Goal: Communication & Community: Connect with others

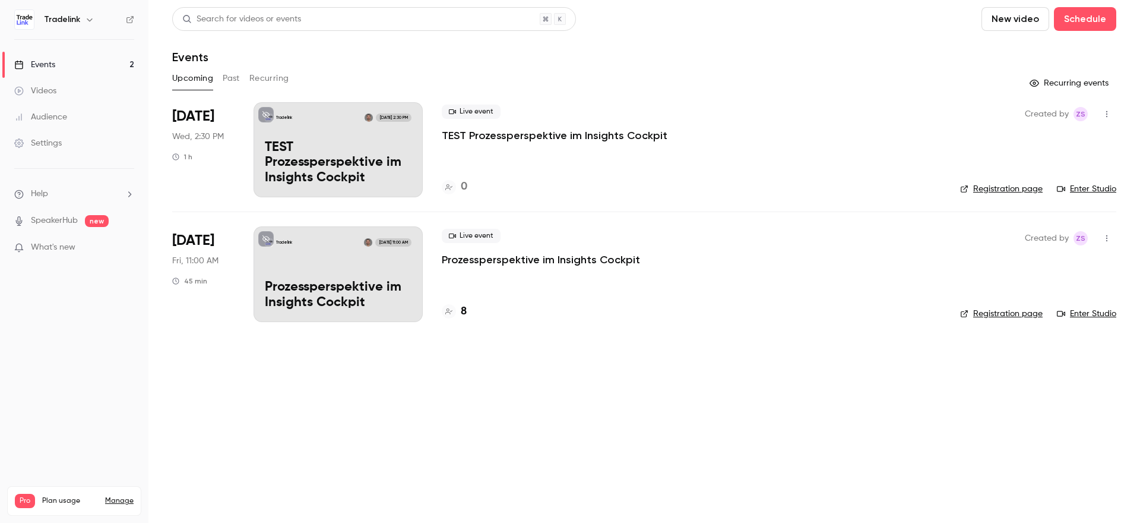
click at [1098, 188] on link "Enter Studio" at bounding box center [1086, 189] width 59 height 12
click at [1108, 115] on icon "button" at bounding box center [1107, 114] width 10 height 8
click at [1067, 178] on div "Invite to Studio" at bounding box center [1061, 175] width 90 height 12
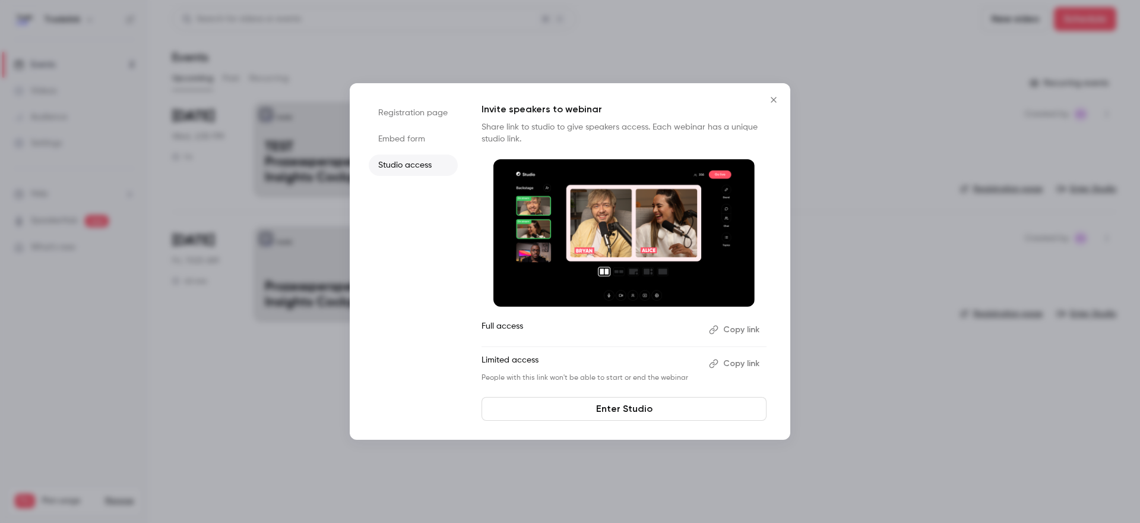
click at [731, 327] on button "Copy link" at bounding box center [735, 329] width 62 height 19
click at [738, 364] on button "Copy link" at bounding box center [735, 363] width 62 height 19
click at [746, 367] on button "Copy link" at bounding box center [735, 363] width 62 height 19
click at [409, 116] on li "Registration page" at bounding box center [413, 112] width 89 height 21
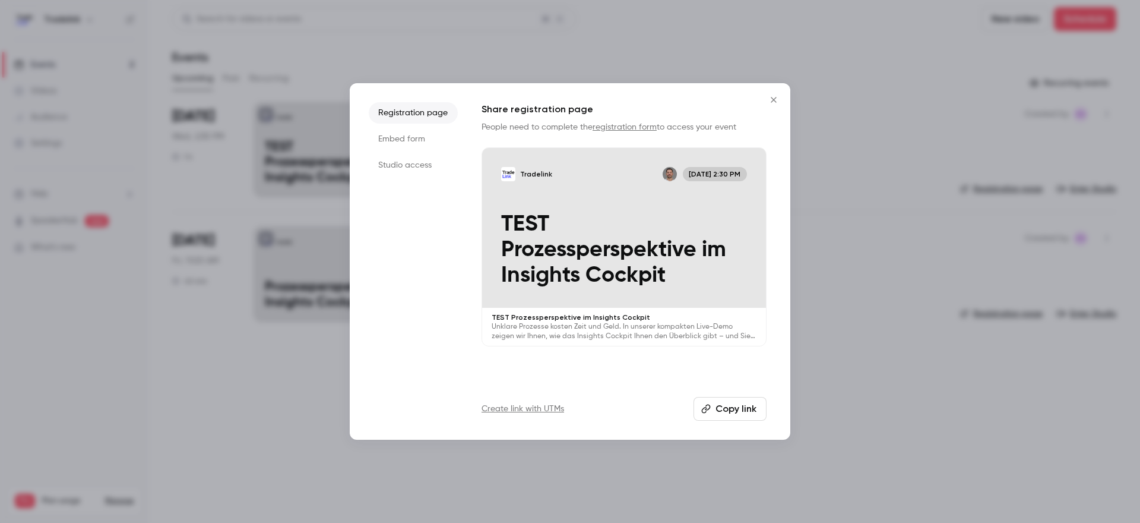
click at [410, 142] on li "Embed form" at bounding box center [413, 138] width 89 height 21
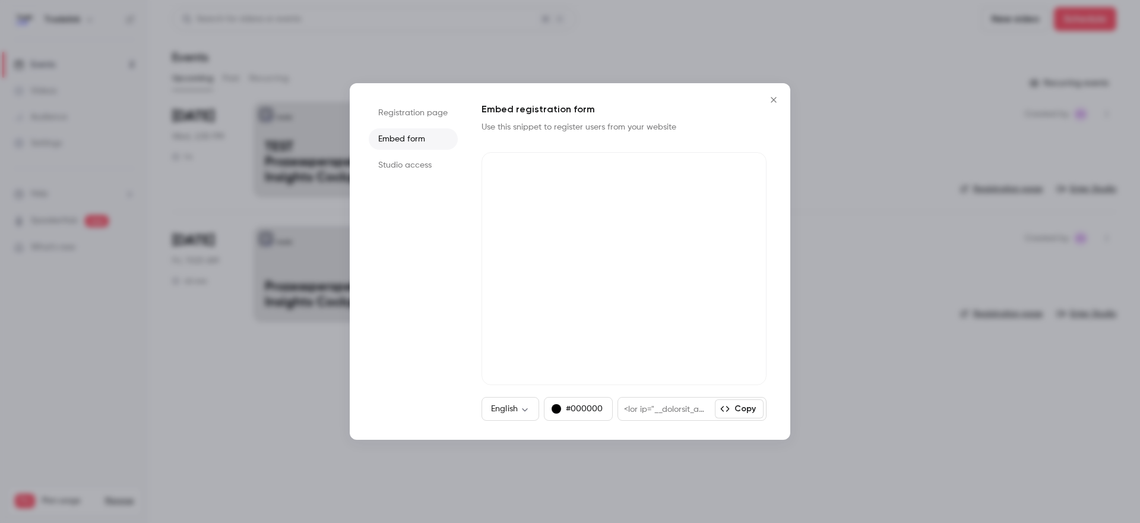
click at [413, 116] on li "Registration page" at bounding box center [413, 112] width 89 height 21
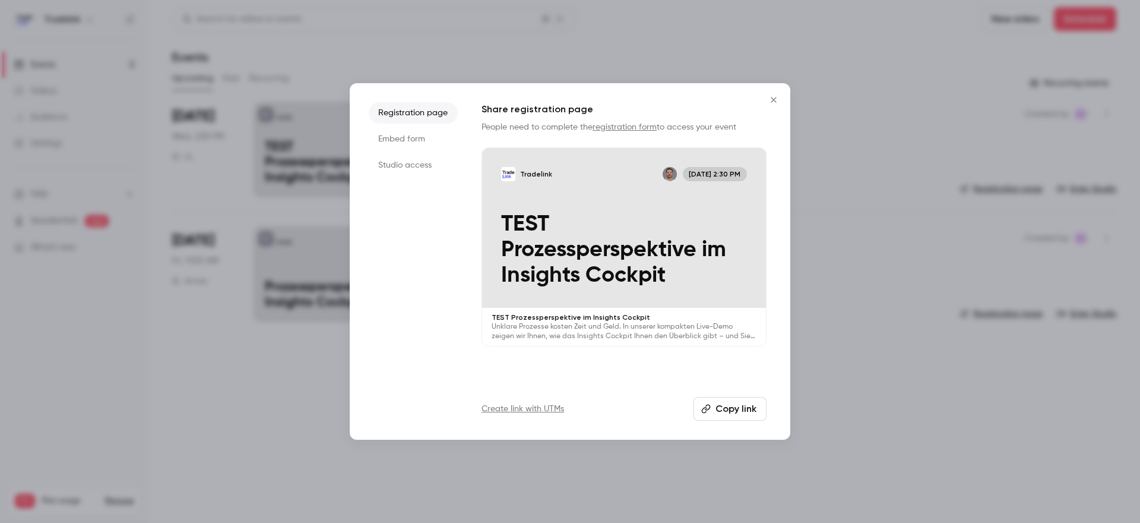
click at [736, 408] on button "Copy link" at bounding box center [730, 409] width 73 height 24
click at [778, 102] on icon "Close" at bounding box center [774, 100] width 14 height 10
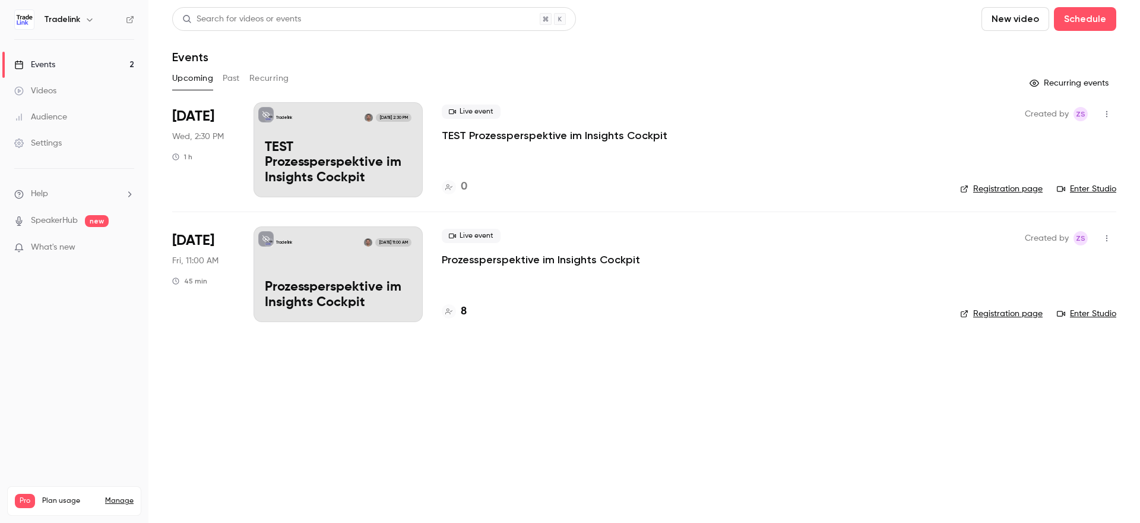
click at [1108, 114] on icon "button" at bounding box center [1107, 114] width 10 height 8
click at [821, 173] on div at bounding box center [570, 261] width 1140 height 523
click at [479, 134] on p "TEST Prozessperspektive im Insights Cockpit" at bounding box center [555, 135] width 226 height 14
